Goal: Information Seeking & Learning: Learn about a topic

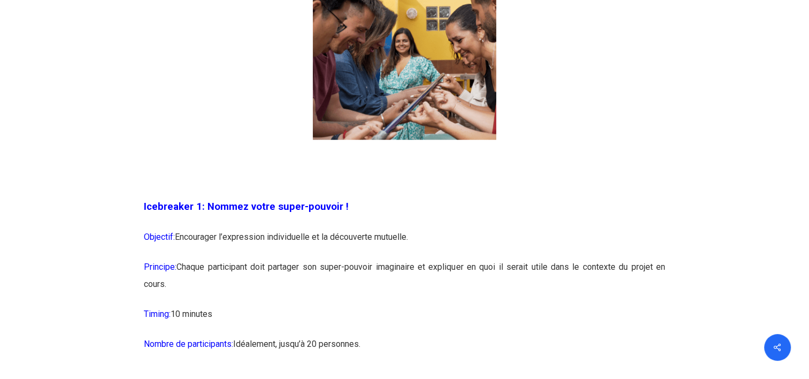
scroll to position [803, 0]
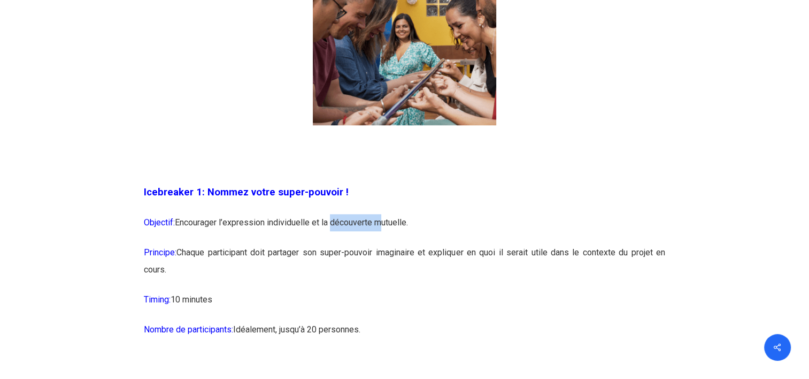
drag, startPoint x: 332, startPoint y: 225, endPoint x: 380, endPoint y: 234, distance: 49.5
click at [380, 234] on p "Objectif: Encourager l’expression individuelle et la découverte mutuelle." at bounding box center [405, 229] width 522 height 30
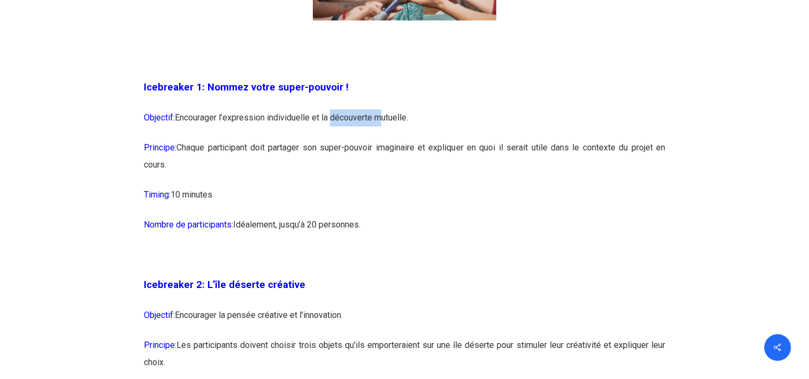
scroll to position [910, 0]
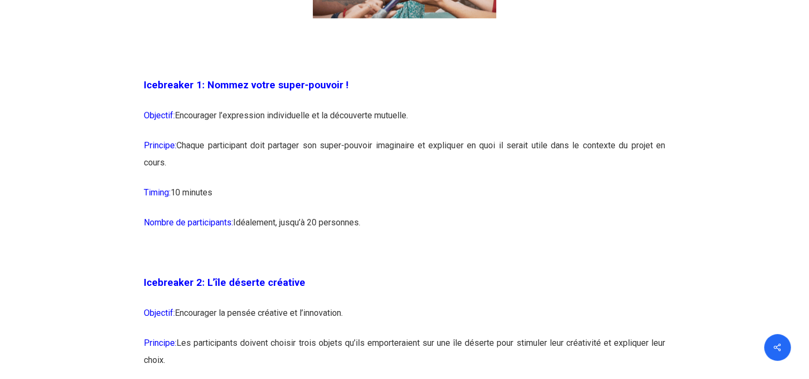
click at [375, 217] on p "Nombre de participants: [GEOGRAPHIC_DATA], jusqu’à 20 personnes." at bounding box center [405, 229] width 522 height 30
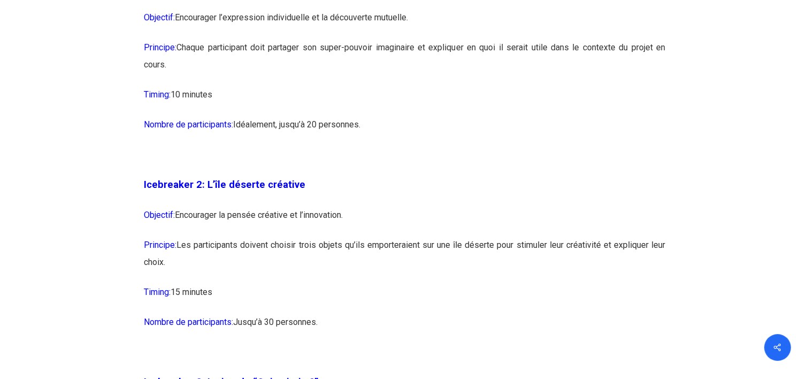
scroll to position [1070, 0]
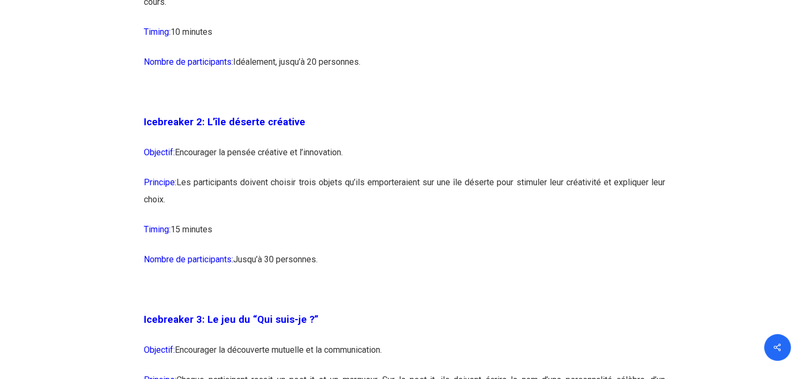
click at [270, 151] on p "Objectif: Encourager la pensée créative et l’innovation." at bounding box center [405, 159] width 522 height 30
drag, startPoint x: 361, startPoint y: 189, endPoint x: 576, endPoint y: 238, distance: 220.0
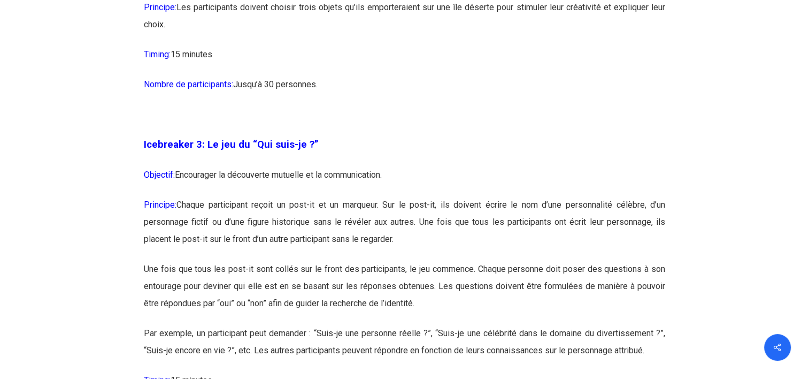
scroll to position [1284, 0]
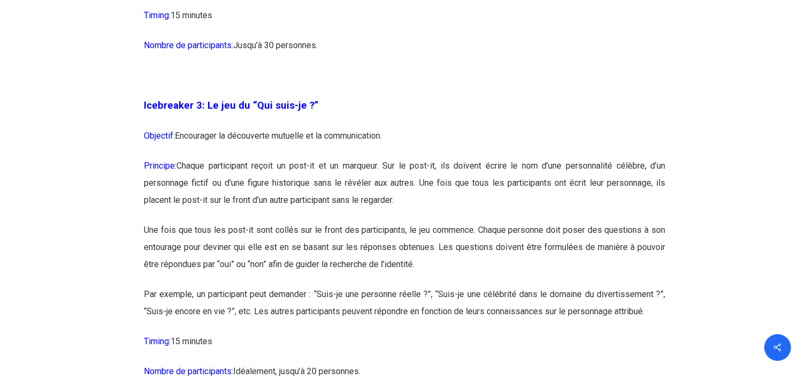
click at [279, 110] on span "Icebreaker 3: Le jeu du “Qui suis-je ?”" at bounding box center [231, 106] width 175 height 12
drag, startPoint x: 229, startPoint y: 138, endPoint x: 247, endPoint y: 140, distance: 17.8
click at [247, 140] on p "Objectif: Encourager la découverte mutuelle et la communication." at bounding box center [405, 142] width 522 height 30
drag, startPoint x: 247, startPoint y: 140, endPoint x: 264, endPoint y: 161, distance: 27.0
click at [264, 161] on p "Principe: Chaque participant reçoit un post-it et un marqueur. Sur le post-it, …" at bounding box center [405, 189] width 522 height 64
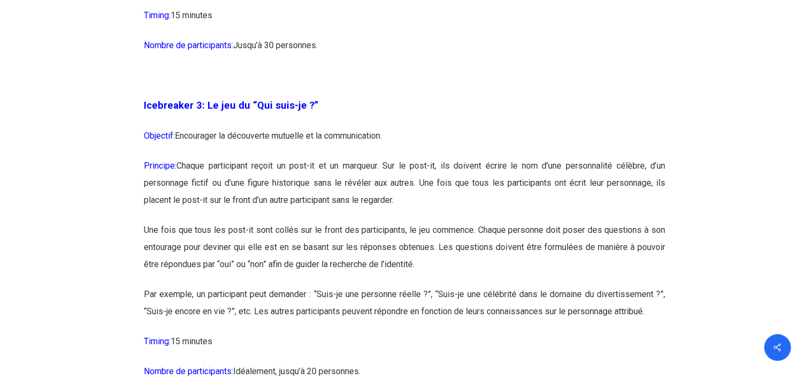
drag, startPoint x: 319, startPoint y: 167, endPoint x: 676, endPoint y: 196, distance: 358.0
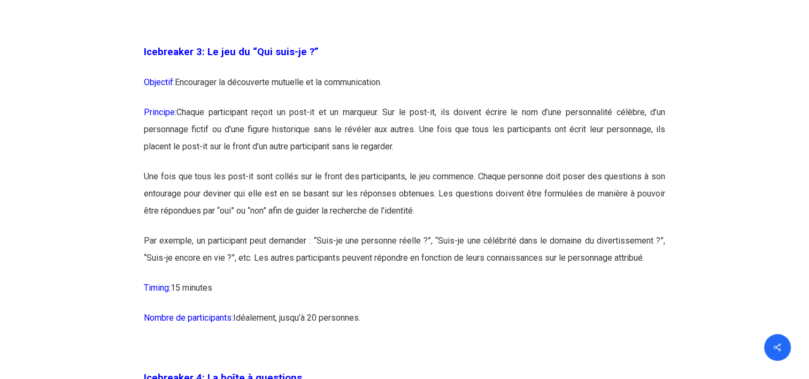
click at [274, 252] on p "Par exemple, un participant peut demander : “Suis-je une personne réelle ?”, “S…" at bounding box center [405, 255] width 522 height 47
drag, startPoint x: 323, startPoint y: 242, endPoint x: 427, endPoint y: 246, distance: 103.9
click at [427, 246] on p "Par exemple, un participant peut demander : “Suis-je une personne réelle ?”, “S…" at bounding box center [405, 255] width 522 height 47
drag, startPoint x: 427, startPoint y: 246, endPoint x: 410, endPoint y: 250, distance: 17.0
click at [410, 250] on p "Par exemple, un participant peut demander : “Suis-je une personne réelle ?”, “S…" at bounding box center [405, 255] width 522 height 47
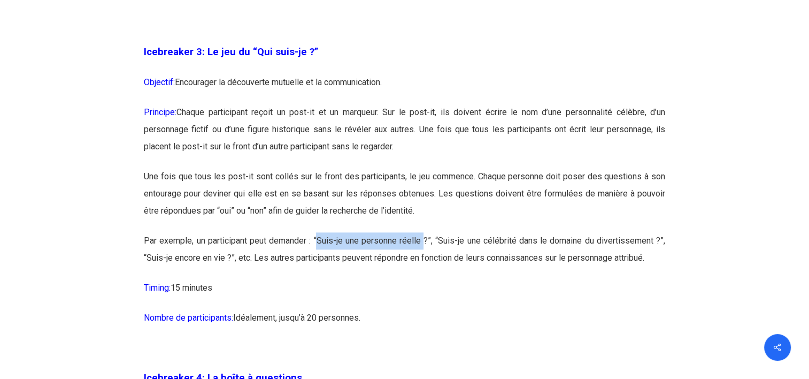
drag, startPoint x: 426, startPoint y: 241, endPoint x: 319, endPoint y: 241, distance: 107.0
click at [319, 241] on p "Par exemple, un participant peut demander : “Suis-je une personne réelle ?”, “S…" at bounding box center [405, 255] width 522 height 47
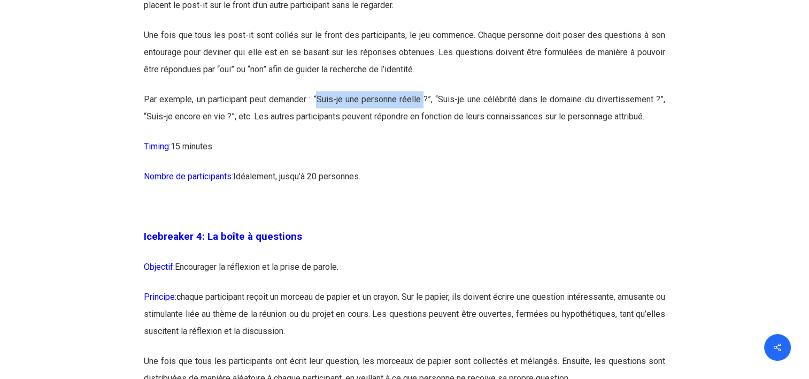
scroll to position [1498, 0]
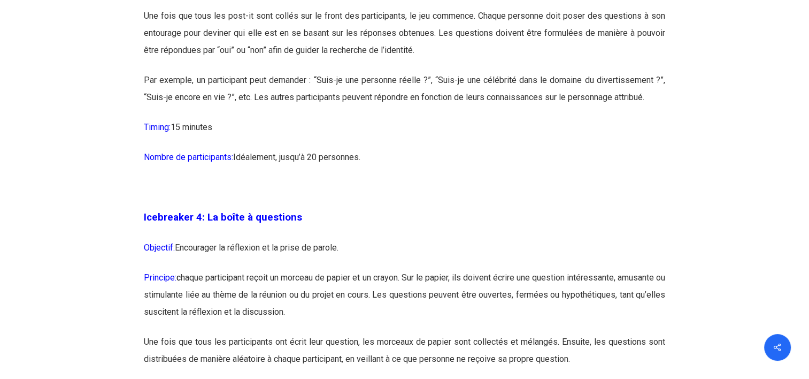
drag, startPoint x: 288, startPoint y: 273, endPoint x: 297, endPoint y: 266, distance: 11.1
click at [290, 273] on p "Principe: c haque participant reçoit un morceau de papier et un crayon. Sur le …" at bounding box center [405, 301] width 522 height 64
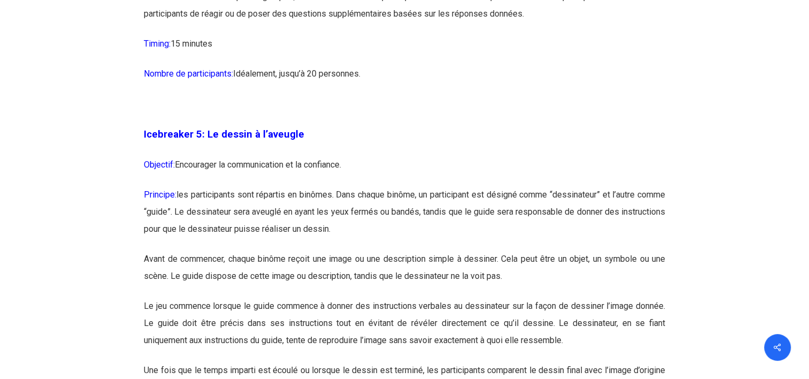
scroll to position [1926, 0]
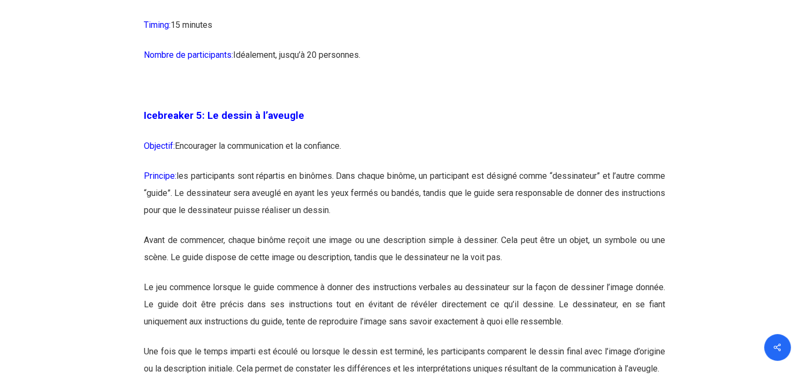
click at [511, 240] on p "Avant de commencer, chaque binôme reçoit une image ou une description simple à …" at bounding box center [405, 254] width 522 height 47
drag, startPoint x: 503, startPoint y: 242, endPoint x: 518, endPoint y: 242, distance: 14.5
click at [518, 242] on p "Avant de commencer, chaque binôme reçoit une image ou une description simple à …" at bounding box center [405, 254] width 522 height 47
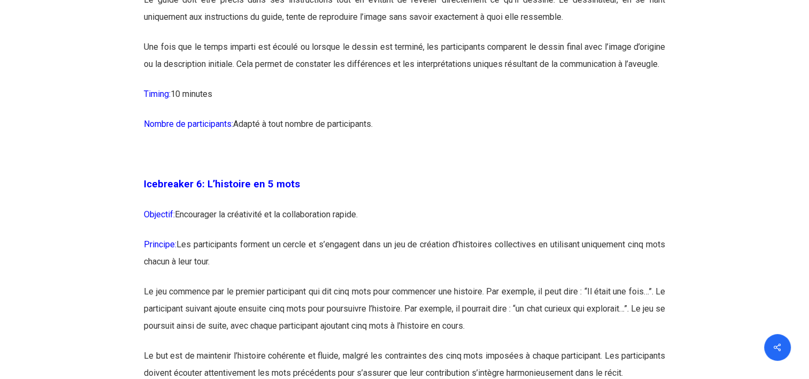
scroll to position [2247, 0]
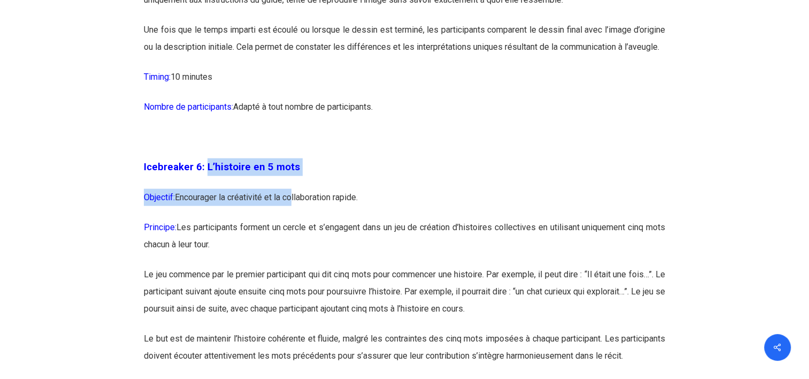
drag, startPoint x: 207, startPoint y: 187, endPoint x: 274, endPoint y: 225, distance: 77.4
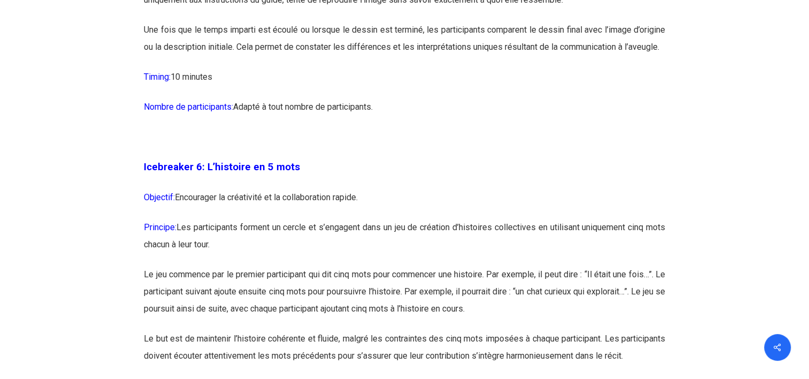
drag, startPoint x: 274, startPoint y: 225, endPoint x: 305, endPoint y: 260, distance: 47.0
click at [305, 260] on p "Principe: Les participants forment un cercle et s’engagent dans un jeu de créat…" at bounding box center [405, 242] width 522 height 47
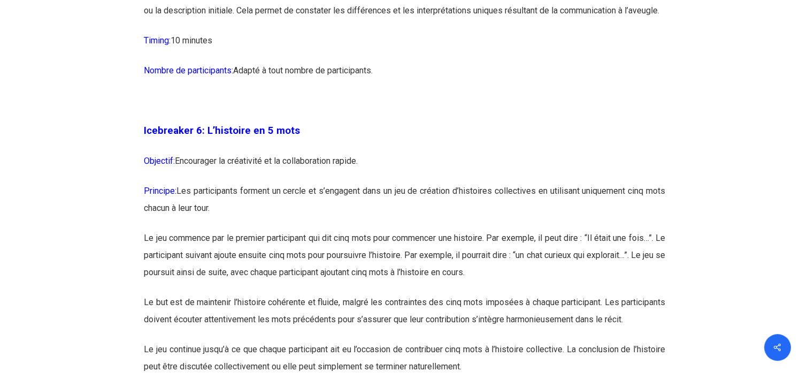
scroll to position [2301, 0]
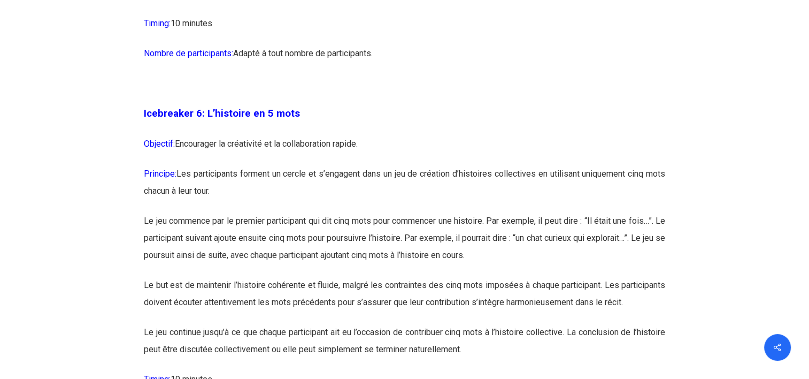
click at [233, 201] on p "Principe: Les participants forment un cercle et s’engagent dans un jeu de créat…" at bounding box center [405, 188] width 522 height 47
click at [144, 236] on p "Le jeu commence par le premier participant qui dit cinq mots pour commencer une…" at bounding box center [405, 244] width 522 height 64
drag, startPoint x: 145, startPoint y: 236, endPoint x: 167, endPoint y: 236, distance: 22.5
click at [167, 236] on p "Le jeu commence par le premier participant qui dit cinq mots pour commencer une…" at bounding box center [405, 244] width 522 height 64
drag, startPoint x: 167, startPoint y: 236, endPoint x: 175, endPoint y: 235, distance: 8.0
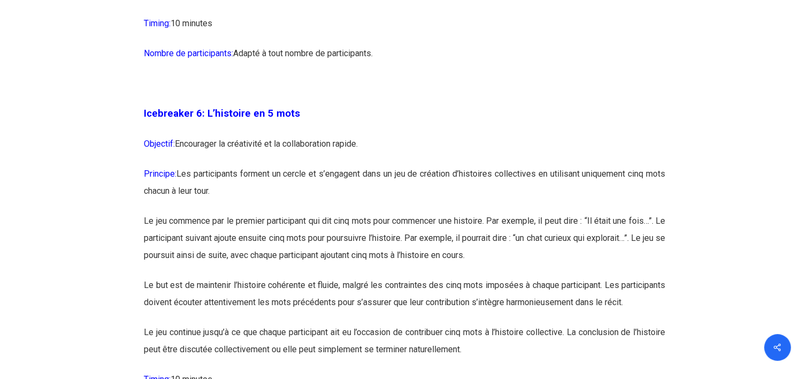
click at [175, 235] on p "Le jeu commence par le premier participant qui dit cinq mots pour commencer une…" at bounding box center [405, 244] width 522 height 64
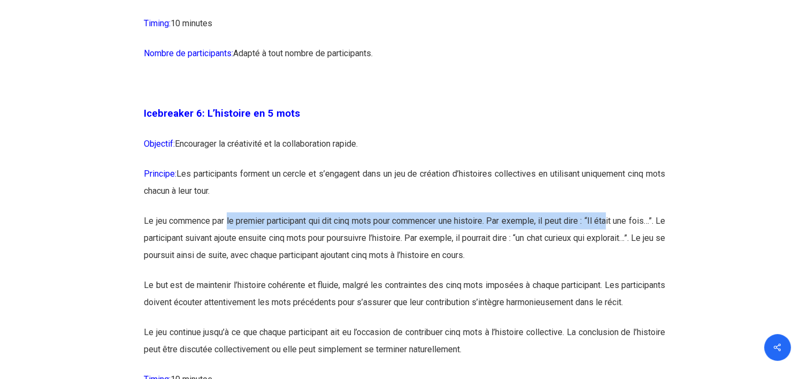
drag, startPoint x: 228, startPoint y: 235, endPoint x: 613, endPoint y: 245, distance: 384.8
click at [613, 245] on p "Le jeu commence par le premier participant qui dit cinq mots pour commencer une…" at bounding box center [405, 244] width 522 height 64
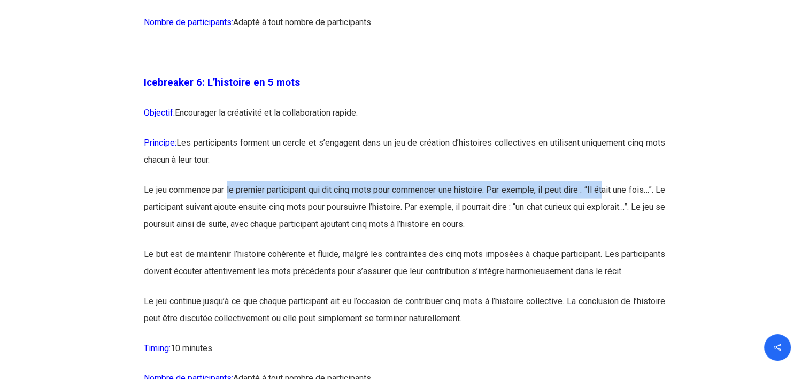
scroll to position [2408, 0]
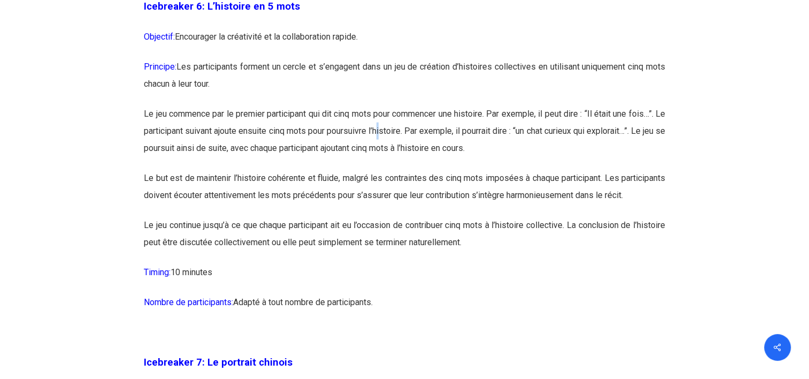
click at [397, 152] on p "Le jeu commence par le premier participant qui dit cinq mots pour commencer une…" at bounding box center [405, 137] width 522 height 64
click at [281, 201] on p "Le but est de maintenir l’histoire cohérente et fluide, malgré les contraintes …" at bounding box center [405, 193] width 522 height 47
click at [509, 203] on p "Le but est de maintenir l’histoire cohérente et fluide, malgré les contraintes …" at bounding box center [405, 193] width 522 height 47
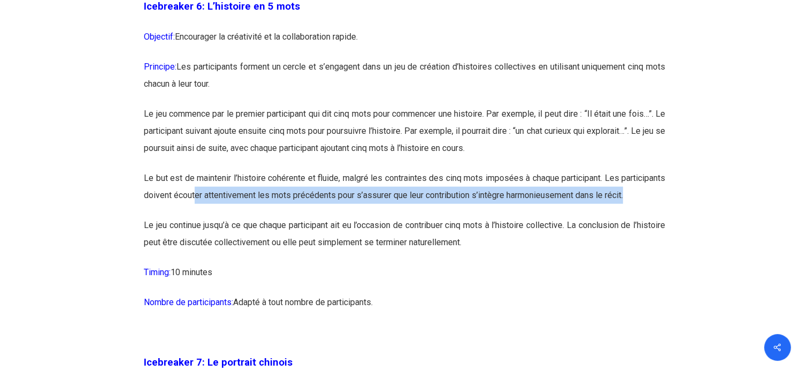
drag, startPoint x: 246, startPoint y: 210, endPoint x: 400, endPoint y: 232, distance: 155.2
click at [400, 217] on p "Le but est de maintenir l’histoire cohérente et fluide, malgré les contraintes …" at bounding box center [405, 193] width 522 height 47
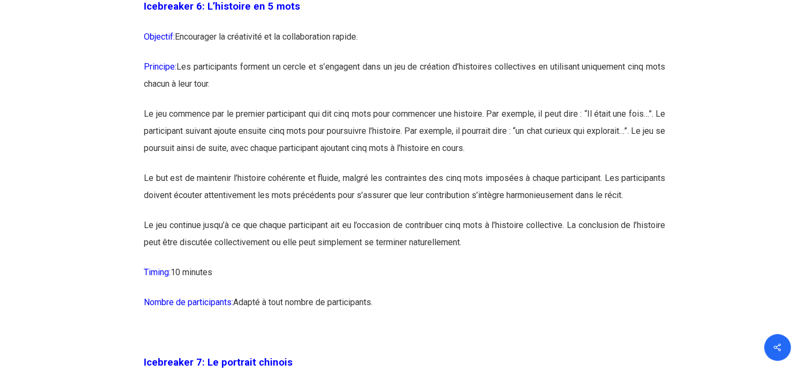
click at [314, 263] on p "Le jeu continue jusqu’à ce que chaque participant ait eu l’occasion de contribu…" at bounding box center [405, 240] width 522 height 47
click at [383, 253] on p "Le jeu continue jusqu’à ce que chaque participant ait eu l’occasion de contribu…" at bounding box center [405, 240] width 522 height 47
click at [530, 262] on p "Le jeu continue jusqu’à ce que chaque participant ait eu l’occasion de contribu…" at bounding box center [405, 240] width 522 height 47
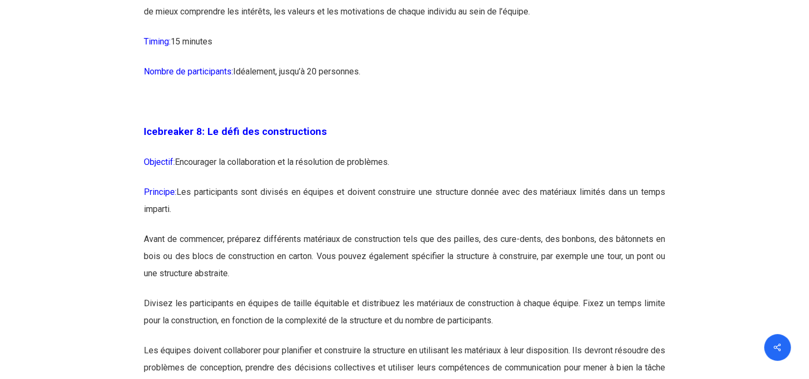
scroll to position [2996, 0]
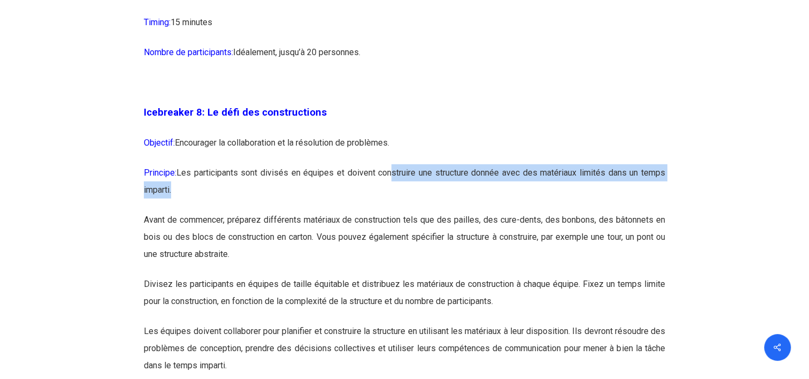
drag, startPoint x: 392, startPoint y: 210, endPoint x: 391, endPoint y: 243, distance: 33.7
click at [391, 211] on p "Principe: Les participants sont divisés en équipes et doivent construire une st…" at bounding box center [405, 187] width 522 height 47
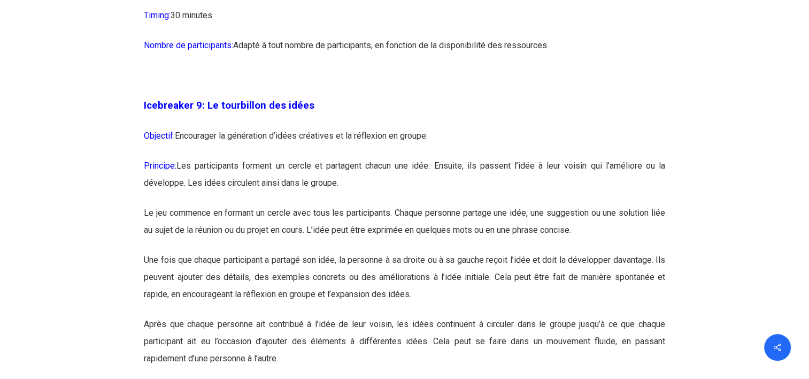
scroll to position [3424, 0]
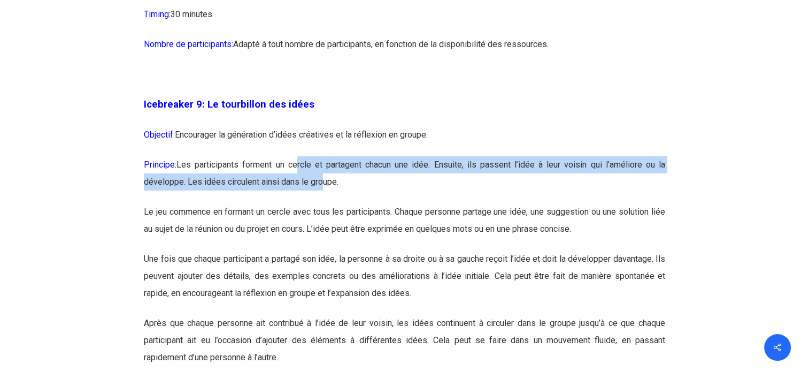
drag, startPoint x: 300, startPoint y: 200, endPoint x: 320, endPoint y: 218, distance: 28.0
click at [320, 203] on p "Principe: Les participants forment un cercle et partagent chacun une idée. Ensu…" at bounding box center [405, 179] width 522 height 47
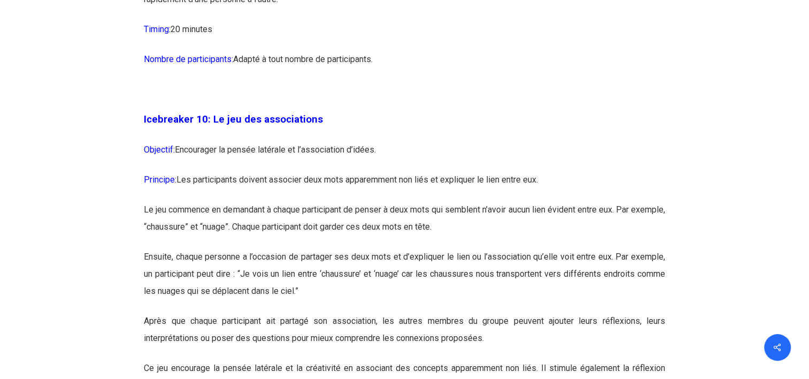
scroll to position [3799, 0]
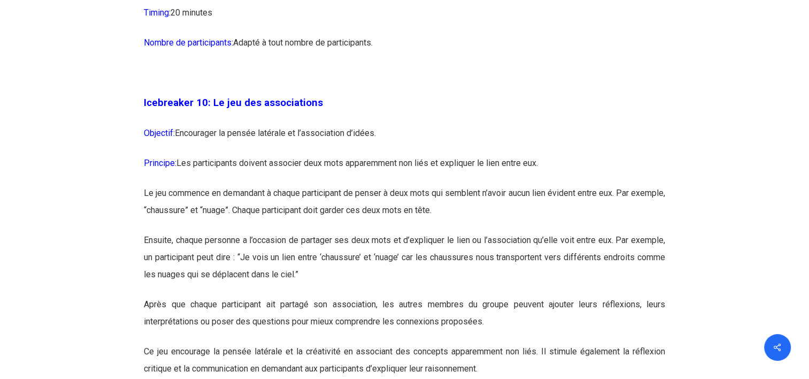
click at [296, 155] on p "Objectif: Encourager la pensée latérale et l’association d’idées." at bounding box center [405, 140] width 522 height 30
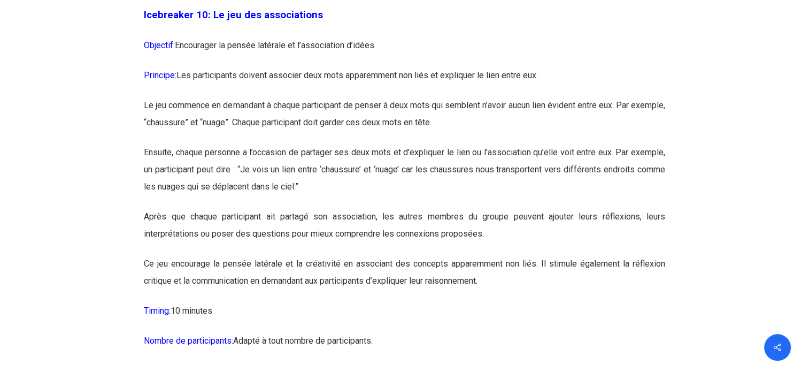
scroll to position [3906, 0]
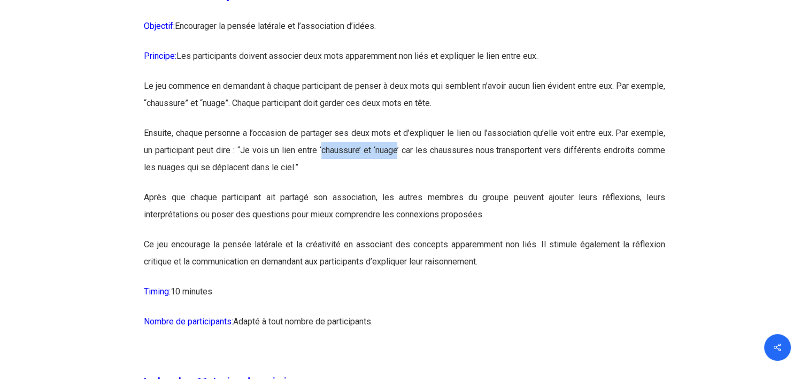
drag, startPoint x: 321, startPoint y: 184, endPoint x: 398, endPoint y: 186, distance: 76.5
click at [398, 186] on p "Ensuite, chaque personne a l’occasion de partager ses deux mots et d’expliquer …" at bounding box center [405, 157] width 522 height 64
click at [461, 189] on p "Ensuite, chaque personne a l’occasion de partager ses deux mots et d’expliquer …" at bounding box center [405, 157] width 522 height 64
drag, startPoint x: 399, startPoint y: 183, endPoint x: 322, endPoint y: 187, distance: 76.6
click at [322, 187] on p "Ensuite, chaque personne a l’occasion de partager ses deux mots et d’expliquer …" at bounding box center [405, 157] width 522 height 64
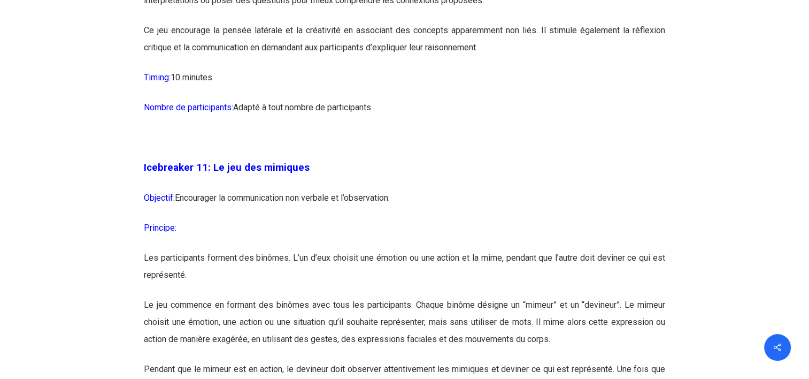
scroll to position [4173, 0]
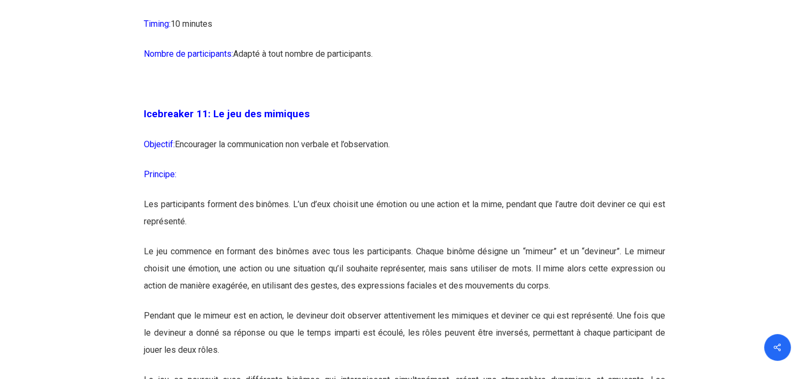
click at [325, 234] on p "Les participants forment des binômes. L’un d’eux choisit une émotion ou une act…" at bounding box center [405, 219] width 522 height 47
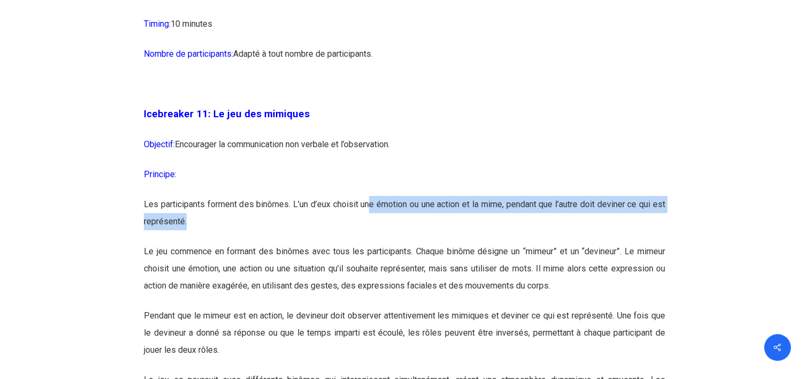
drag, startPoint x: 368, startPoint y: 235, endPoint x: 362, endPoint y: 248, distance: 14.4
click at [362, 243] on p "Les participants forment des binômes. L’un d’eux choisit une émotion ou une act…" at bounding box center [405, 219] width 522 height 47
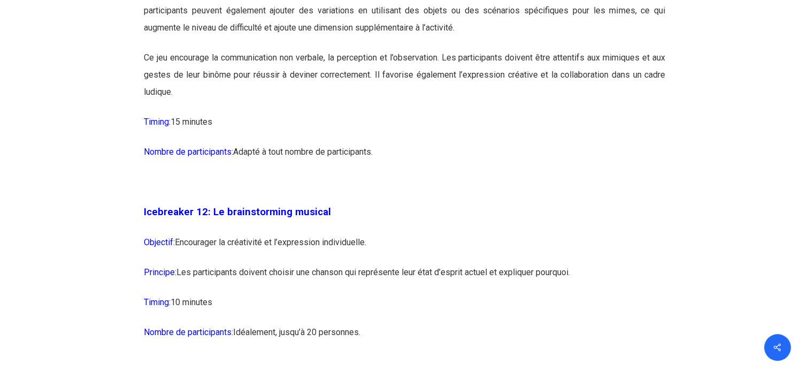
scroll to position [4655, 0]
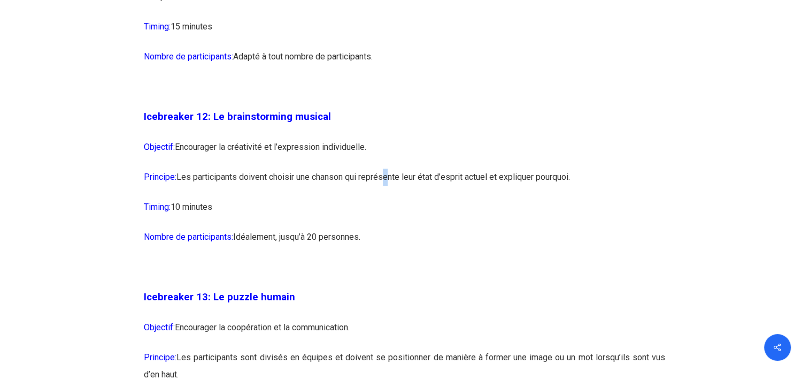
drag, startPoint x: 382, startPoint y: 209, endPoint x: 388, endPoint y: 221, distance: 13.6
click at [388, 198] on p "Principe: Les participants doivent choisir une chanson qui représente leur état…" at bounding box center [405, 184] width 522 height 30
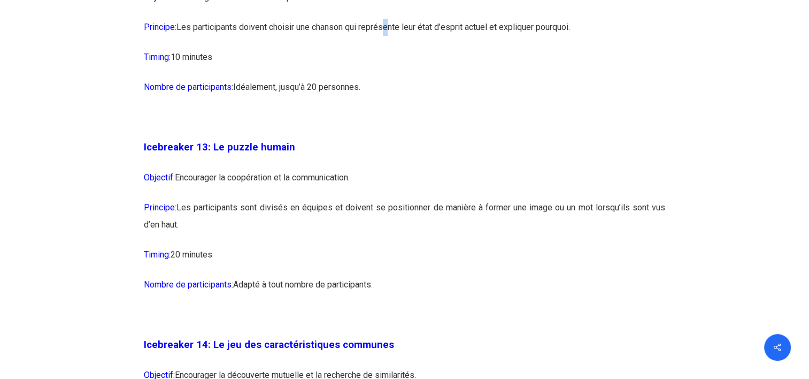
scroll to position [4869, 0]
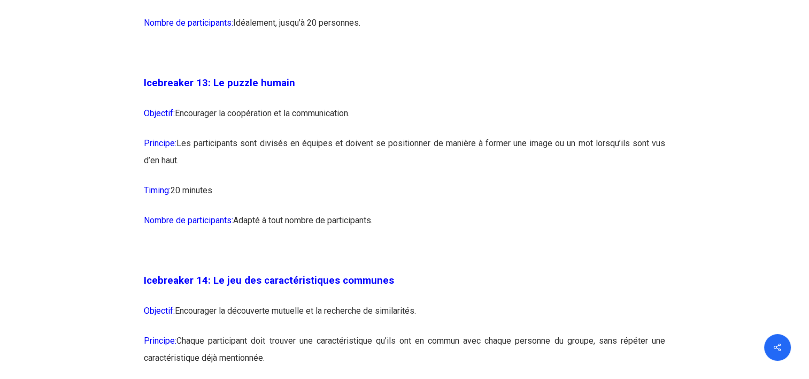
drag, startPoint x: 280, startPoint y: 172, endPoint x: 287, endPoint y: 187, distance: 17.0
click at [287, 182] on p "Principe: Les participants sont divisés en équipes et doivent se positionner de…" at bounding box center [405, 158] width 522 height 47
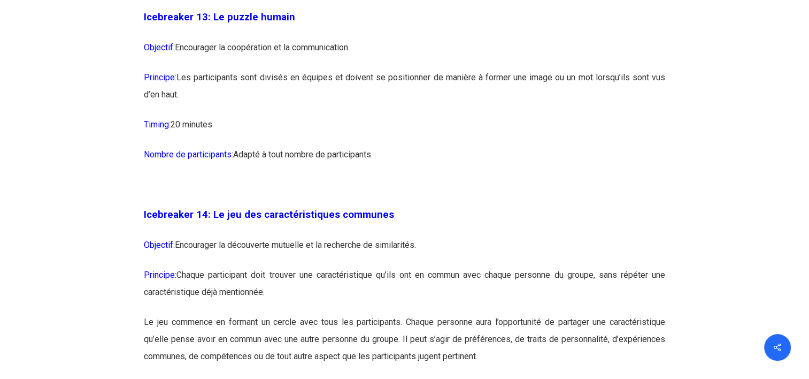
scroll to position [5029, 0]
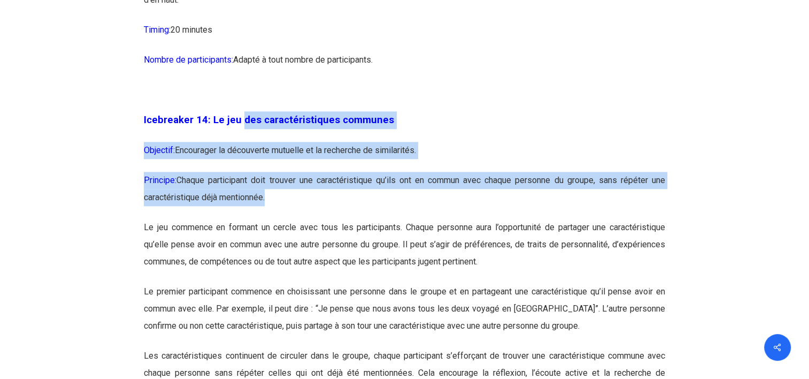
drag, startPoint x: 241, startPoint y: 149, endPoint x: 373, endPoint y: 227, distance: 153.0
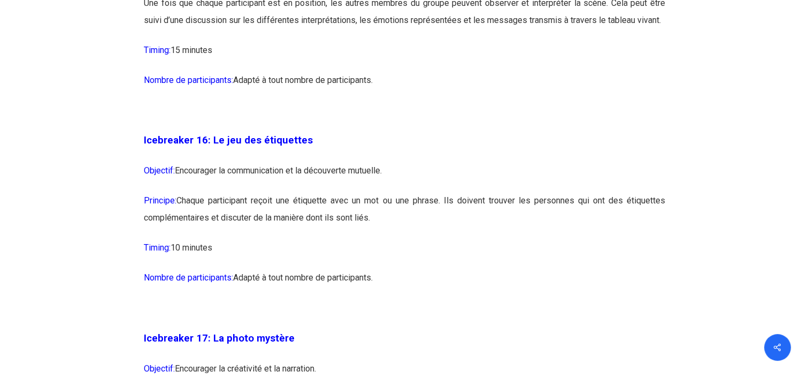
scroll to position [5778, 0]
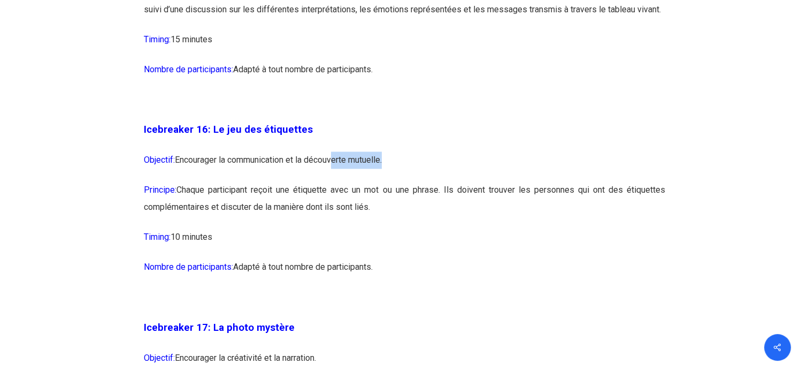
drag, startPoint x: 337, startPoint y: 196, endPoint x: 387, endPoint y: 193, distance: 50.4
click at [387, 181] on p "Objectif: Encourager la communication et la découverte mutuelle." at bounding box center [405, 166] width 522 height 30
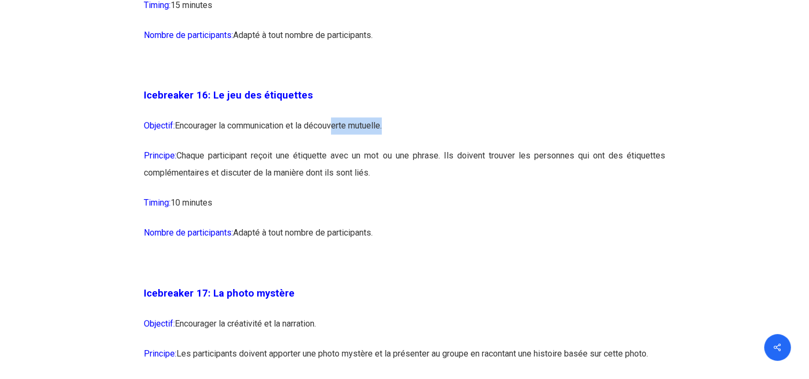
scroll to position [5832, 0]
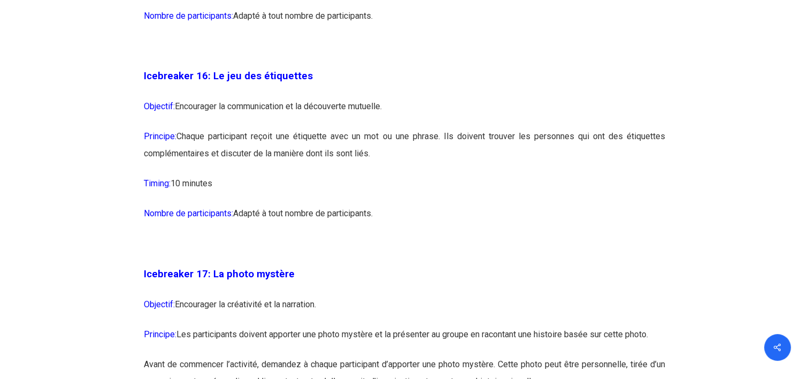
click at [257, 175] on p "Principe: Chaque participant reçoit une étiquette avec un mot ou une phrase. Il…" at bounding box center [405, 151] width 522 height 47
drag, startPoint x: 182, startPoint y: 165, endPoint x: 462, endPoint y: 180, distance: 280.7
click at [462, 175] on p "Principe: Chaque participant reçoit une étiquette avec un mot ou une phrase. Il…" at bounding box center [405, 151] width 522 height 47
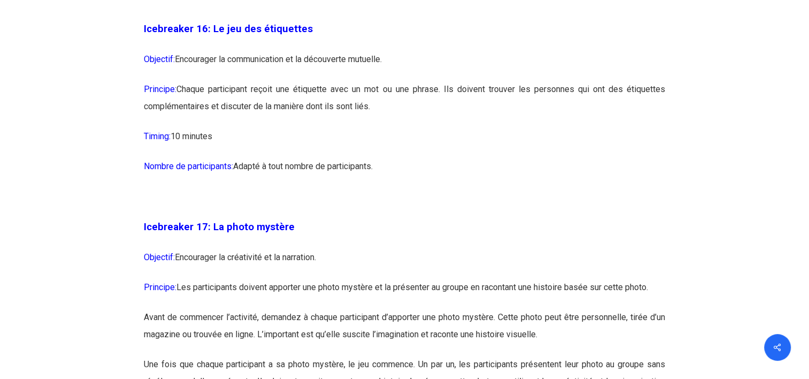
scroll to position [5939, 0]
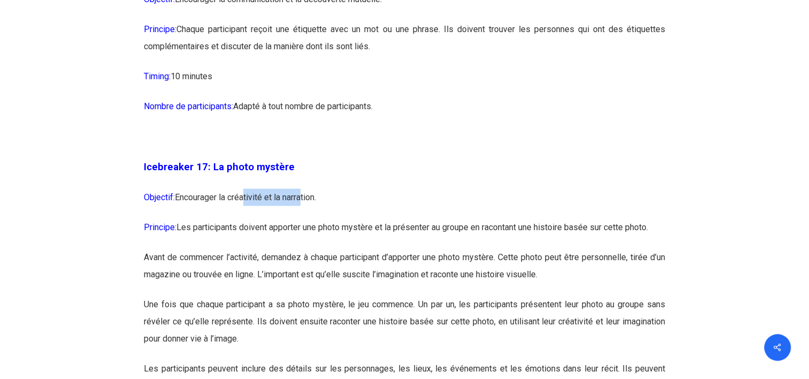
drag, startPoint x: 303, startPoint y: 224, endPoint x: 245, endPoint y: 225, distance: 57.8
click at [245, 218] on p "Objectif: Encourager la créativité et la narration." at bounding box center [405, 203] width 522 height 30
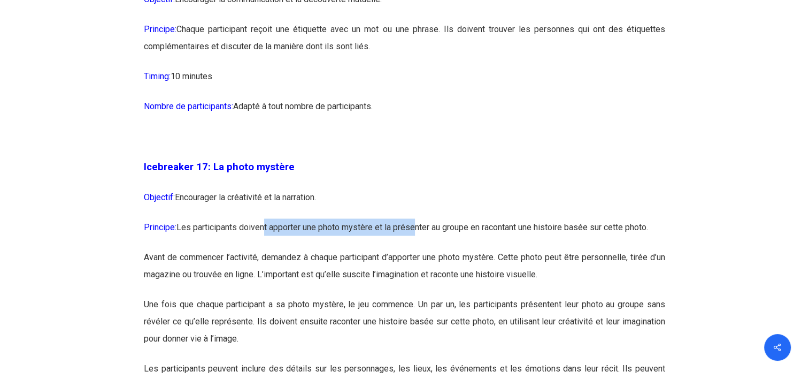
drag, startPoint x: 245, startPoint y: 225, endPoint x: 418, endPoint y: 253, distance: 175.0
click at [418, 248] on p "Principe: Les participants doivent apporter une photo mystère et la présenter a…" at bounding box center [405, 233] width 522 height 30
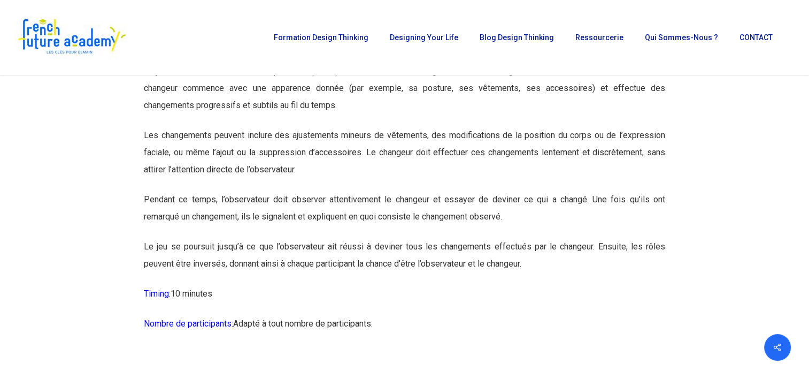
scroll to position [6474, 0]
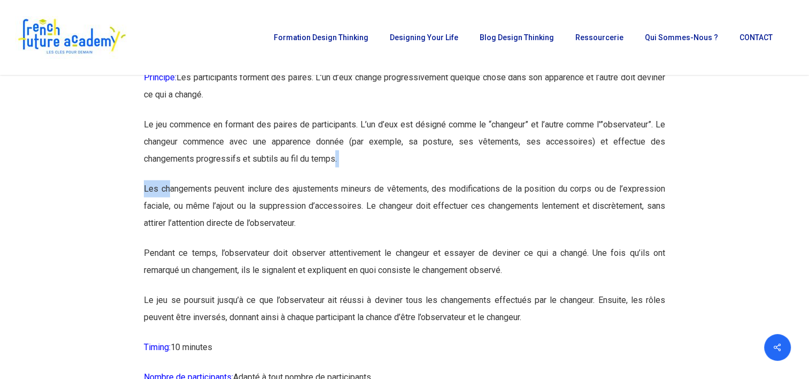
drag, startPoint x: 336, startPoint y: 192, endPoint x: 171, endPoint y: 216, distance: 167.1
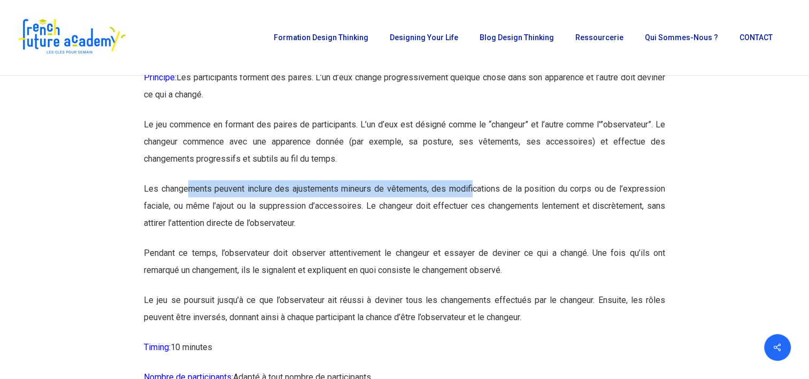
drag, startPoint x: 171, startPoint y: 216, endPoint x: 472, endPoint y: 218, distance: 301.8
click at [472, 218] on p "Les changements peuvent inclure des ajustements mineurs de vêtements, des modif…" at bounding box center [405, 212] width 522 height 64
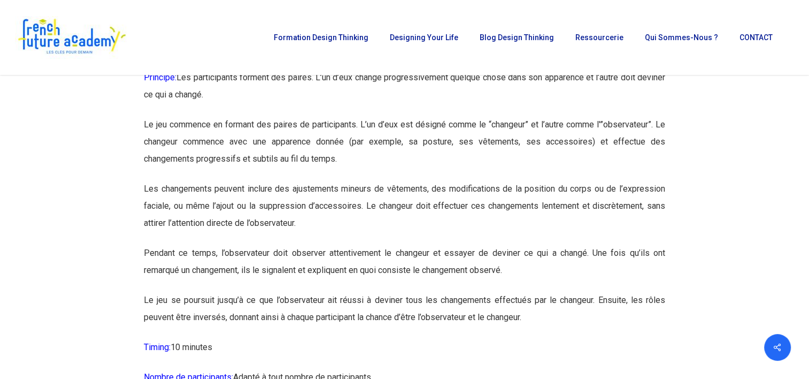
click at [343, 180] on p "Le jeu commence en formant des paires de participants. L’un d’eux est désigné c…" at bounding box center [405, 148] width 522 height 64
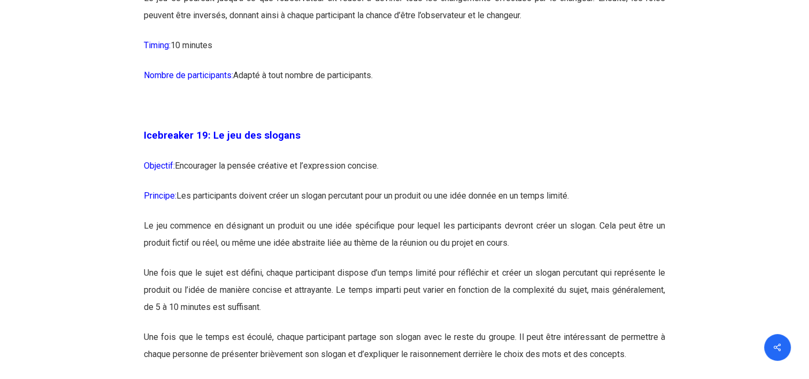
scroll to position [6795, 0]
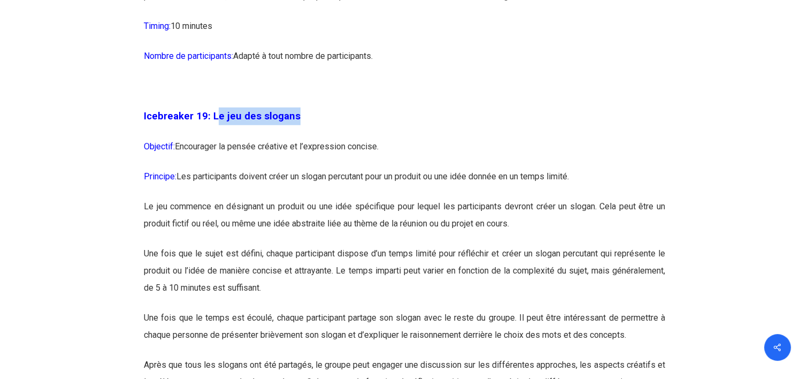
drag, startPoint x: 293, startPoint y: 146, endPoint x: 216, endPoint y: 142, distance: 77.7
click at [216, 122] on strong "Icebreaker 19: Le jeu des slogans" at bounding box center [222, 116] width 157 height 12
click at [364, 198] on p "Principe: Les participants doivent créer un slogan percutant pour un produit ou…" at bounding box center [405, 183] width 522 height 30
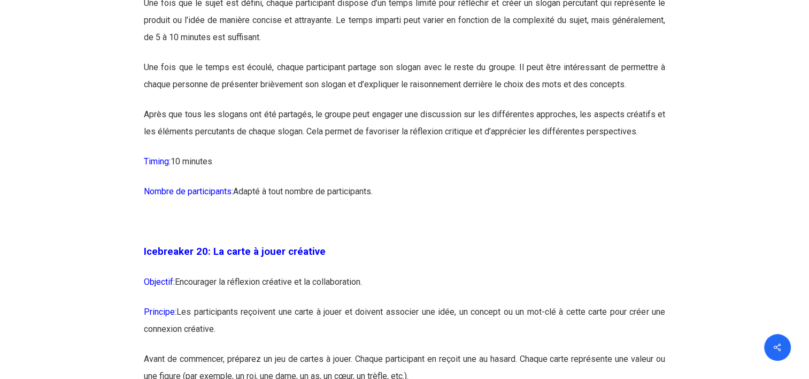
scroll to position [7116, 0]
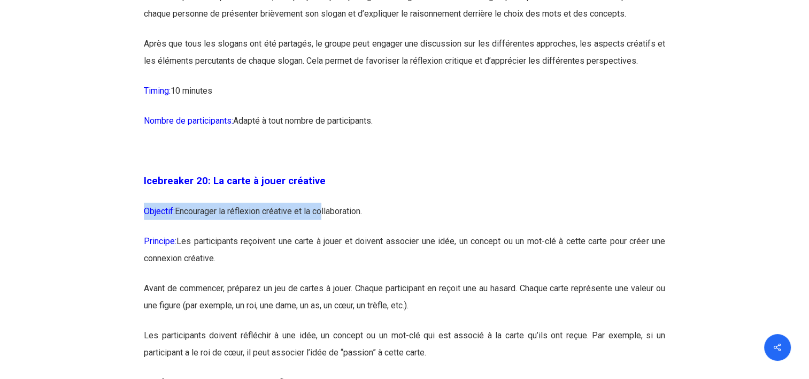
drag, startPoint x: 319, startPoint y: 242, endPoint x: 321, endPoint y: 253, distance: 10.3
drag, startPoint x: 321, startPoint y: 253, endPoint x: 305, endPoint y: 240, distance: 19.8
click at [305, 233] on p "Objectif: Encourager la réflexion créative et la collaboration." at bounding box center [405, 218] width 522 height 30
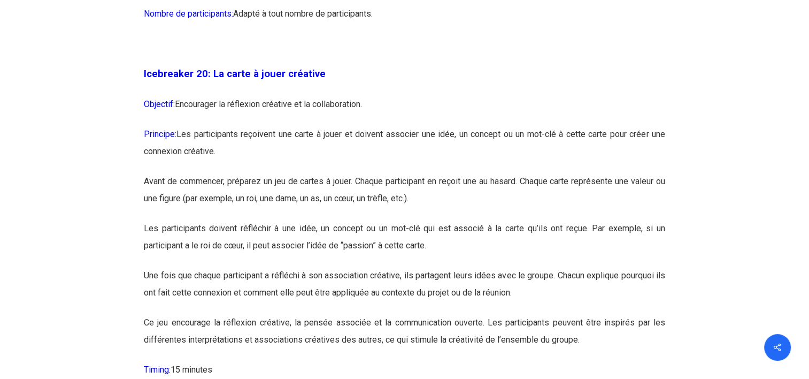
click at [308, 215] on p "Avant de commencer, préparez un jeu de cartes à jouer. Chaque participant en re…" at bounding box center [405, 196] width 522 height 47
drag, startPoint x: 440, startPoint y: 170, endPoint x: 429, endPoint y: 199, distance: 31.5
click at [429, 173] on p "Principe: Les participants reçoivent une carte à jouer et doivent associer une …" at bounding box center [405, 149] width 522 height 47
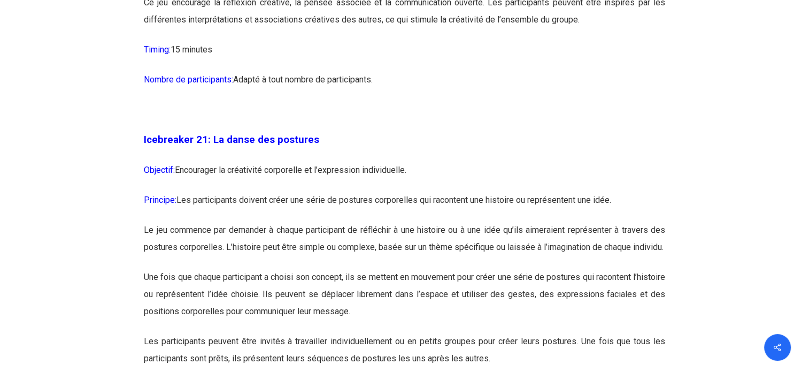
scroll to position [7544, 0]
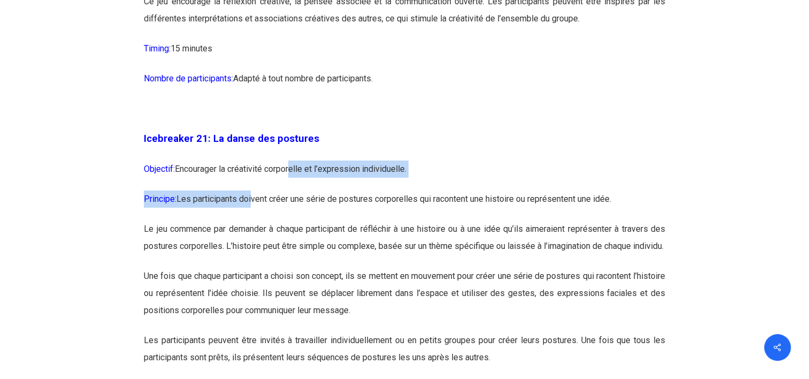
drag, startPoint x: 257, startPoint y: 220, endPoint x: 291, endPoint y: 219, distance: 34.3
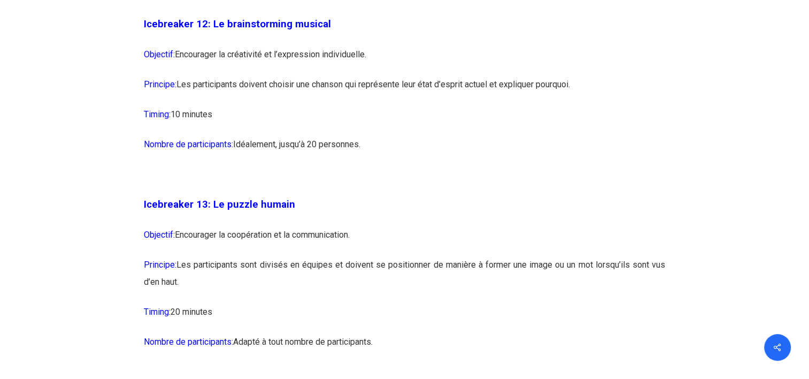
scroll to position [4770, 0]
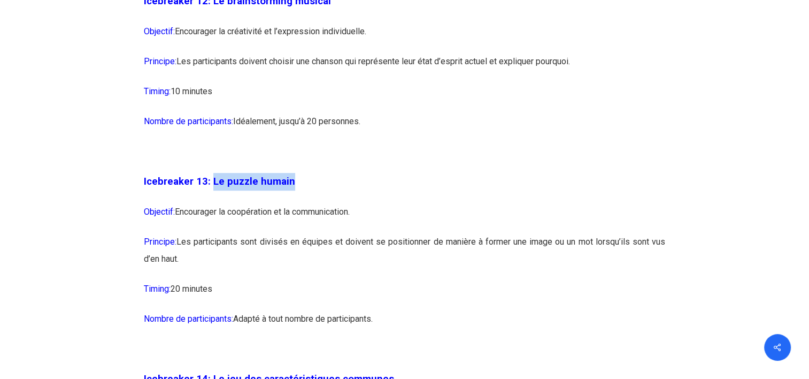
drag, startPoint x: 212, startPoint y: 215, endPoint x: 308, endPoint y: 215, distance: 95.8
click at [308, 203] on p "Icebreaker 13: Le puzzle humain" at bounding box center [405, 188] width 522 height 30
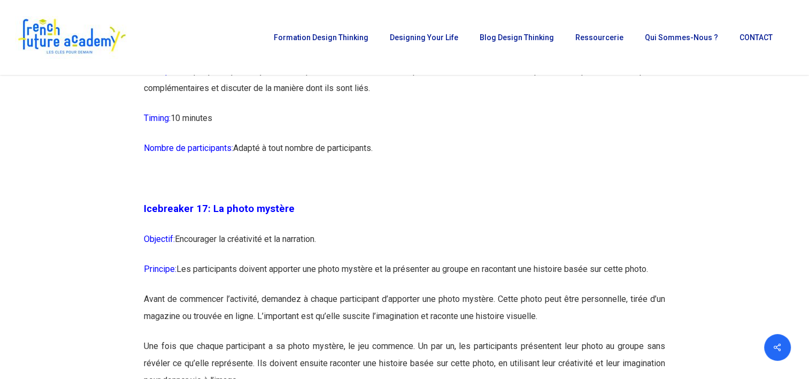
scroll to position [5840, 0]
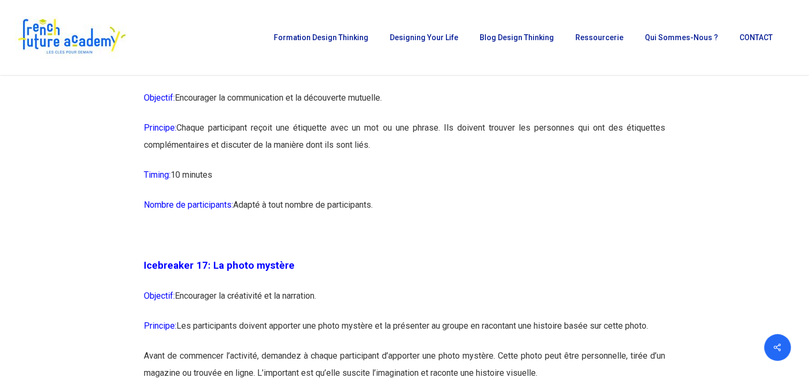
drag, startPoint x: 279, startPoint y: 159, endPoint x: 419, endPoint y: 240, distance: 162.5
click at [419, 240] on div "Icebreaker 1: Nommez votre super-pouvoir ! Objectif: Encourager l’expression in…" at bounding box center [405, 205] width 522 height 10119
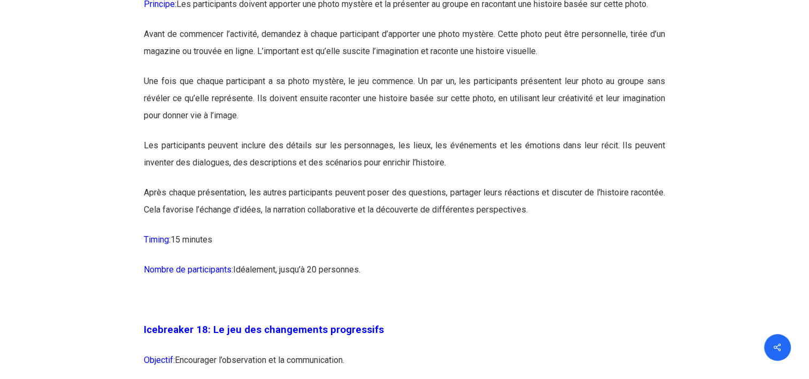
click at [371, 231] on p "Après chaque présentation, les autres participants peuvent poser des questions,…" at bounding box center [405, 207] width 522 height 47
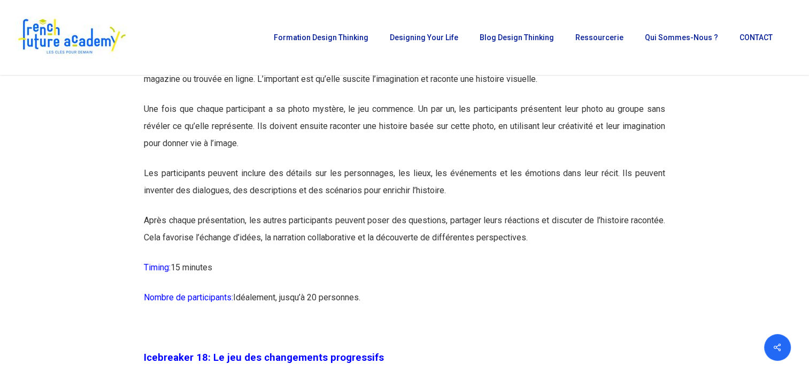
scroll to position [6108, 0]
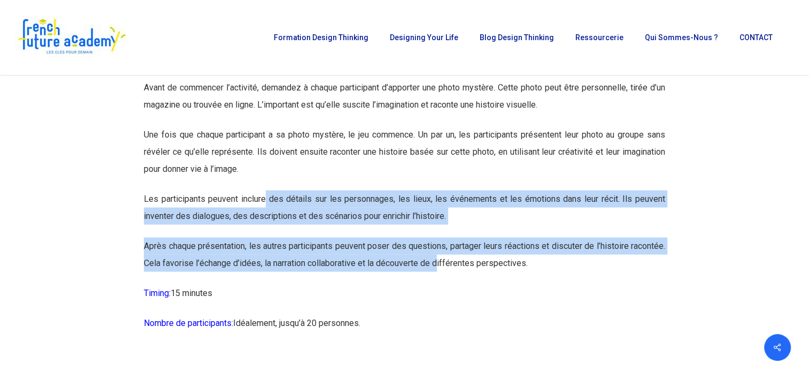
drag, startPoint x: 305, startPoint y: 235, endPoint x: 415, endPoint y: 325, distance: 142.2
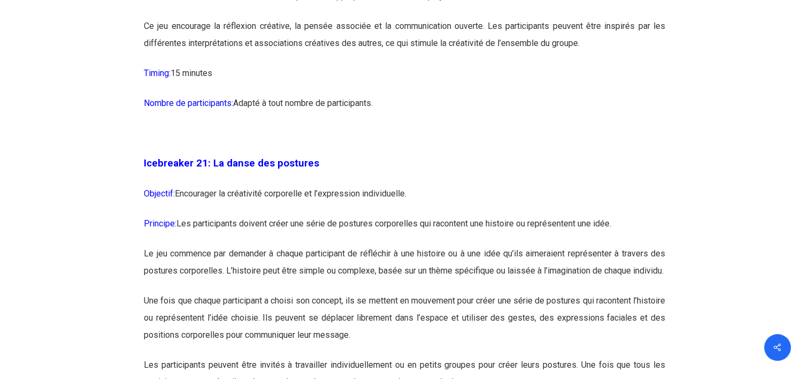
scroll to position [7606, 0]
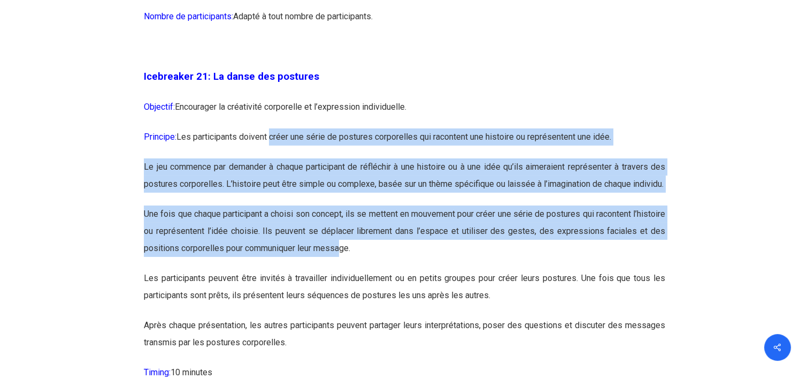
drag, startPoint x: 274, startPoint y: 175, endPoint x: 355, endPoint y: 302, distance: 150.2
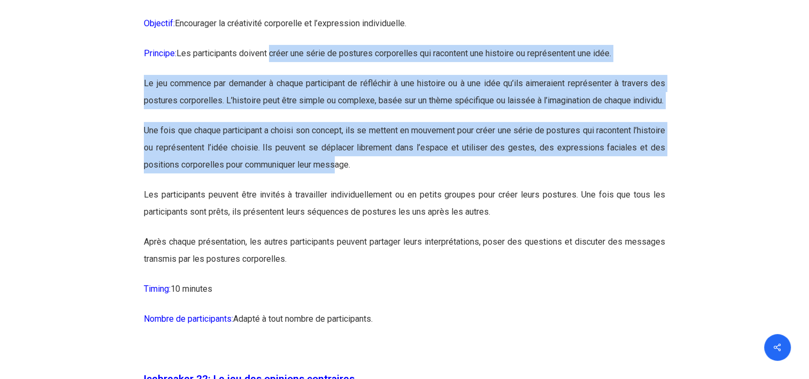
scroll to position [7873, 0]
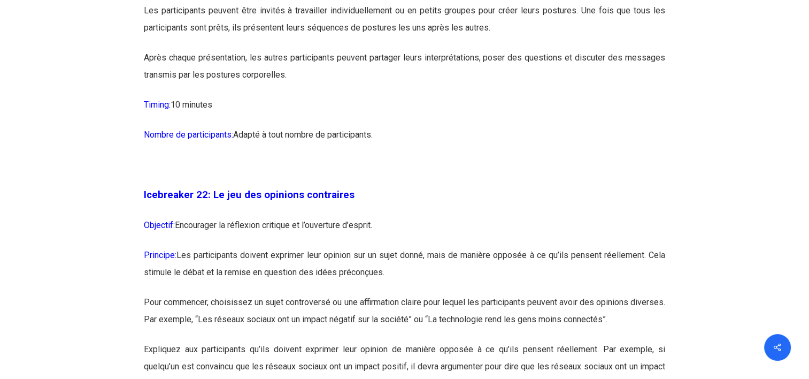
drag, startPoint x: 295, startPoint y: 244, endPoint x: 452, endPoint y: 293, distance: 163.8
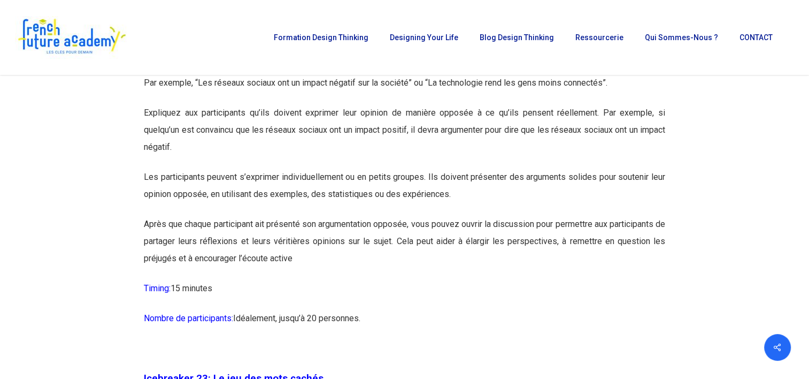
scroll to position [7980, 0]
